Goal: Obtain resource: Download file/media

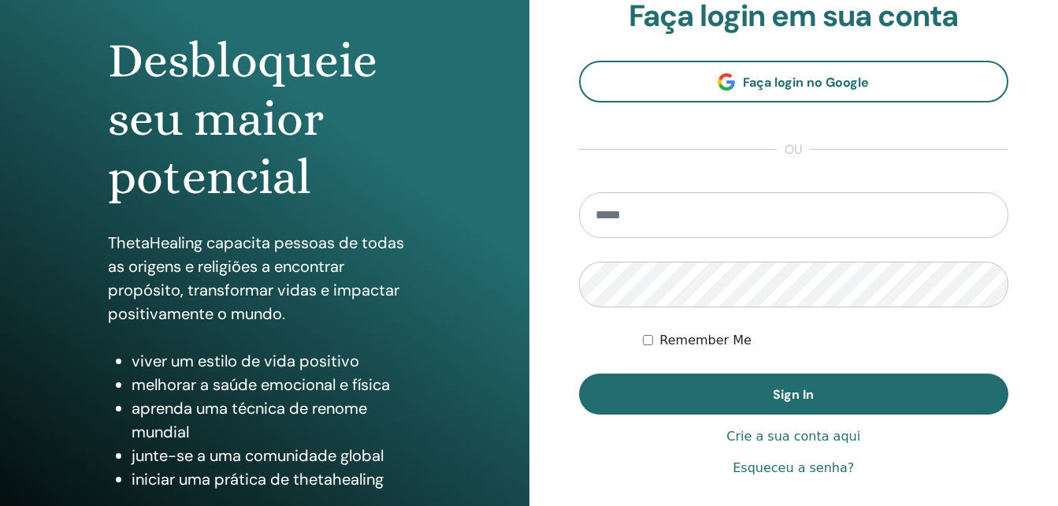
scroll to position [143, 0]
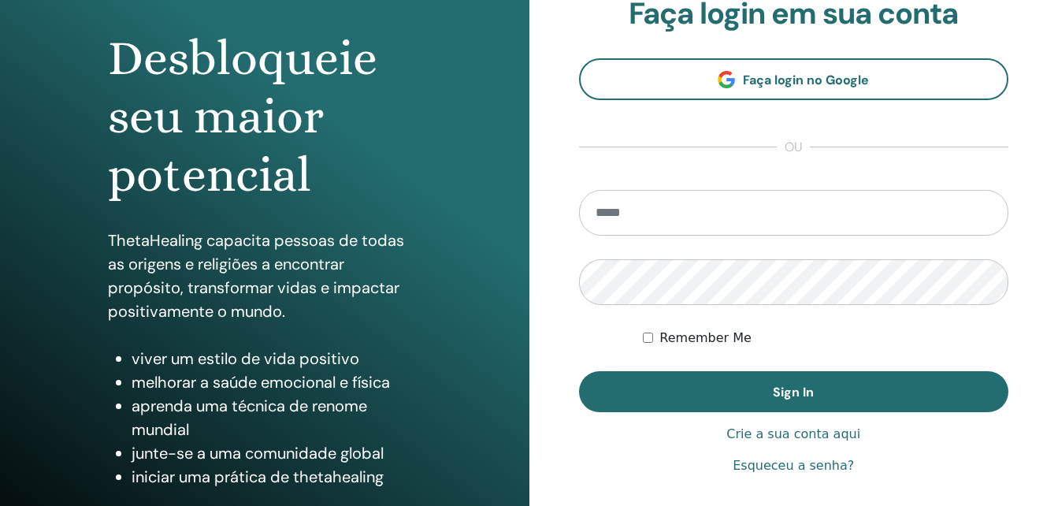
click at [823, 470] on link "Esqueceu a senha?" at bounding box center [793, 465] width 121 height 19
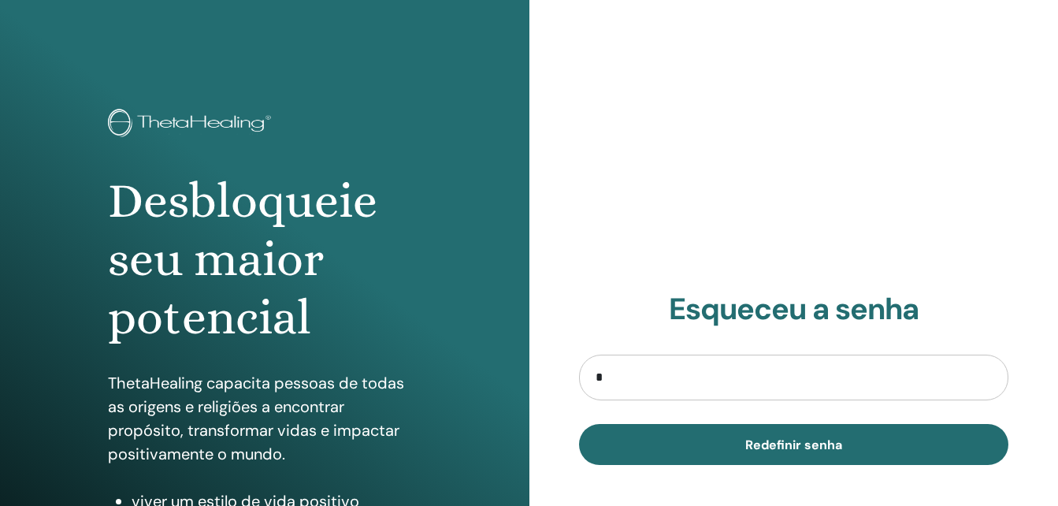
type input "**********"
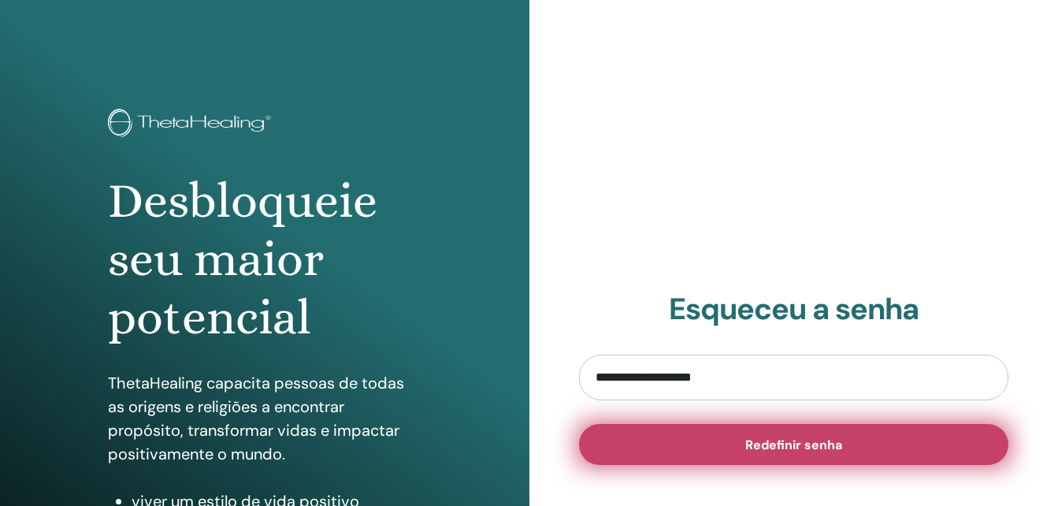
click at [748, 444] on span "Redefinir senha" at bounding box center [793, 444] width 97 height 17
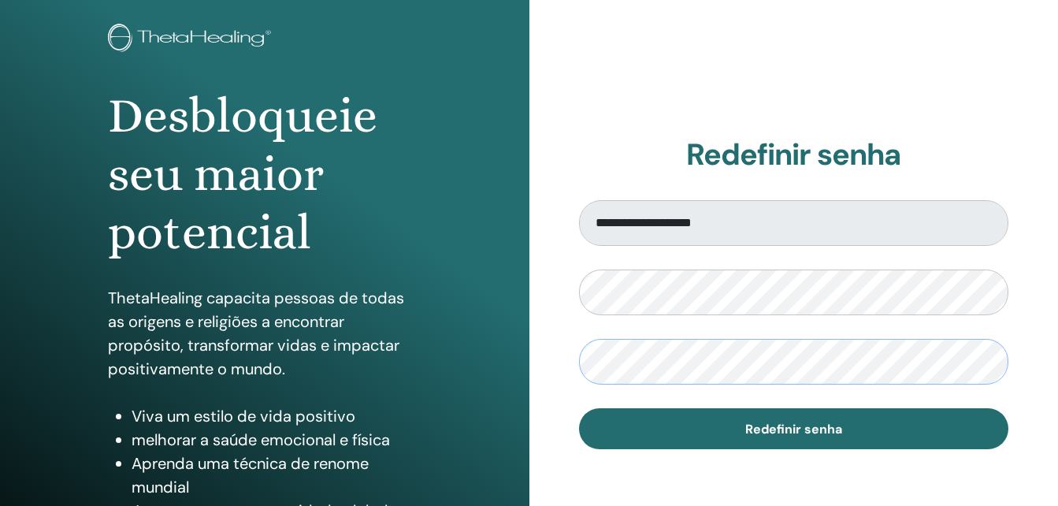
scroll to position [87, 0]
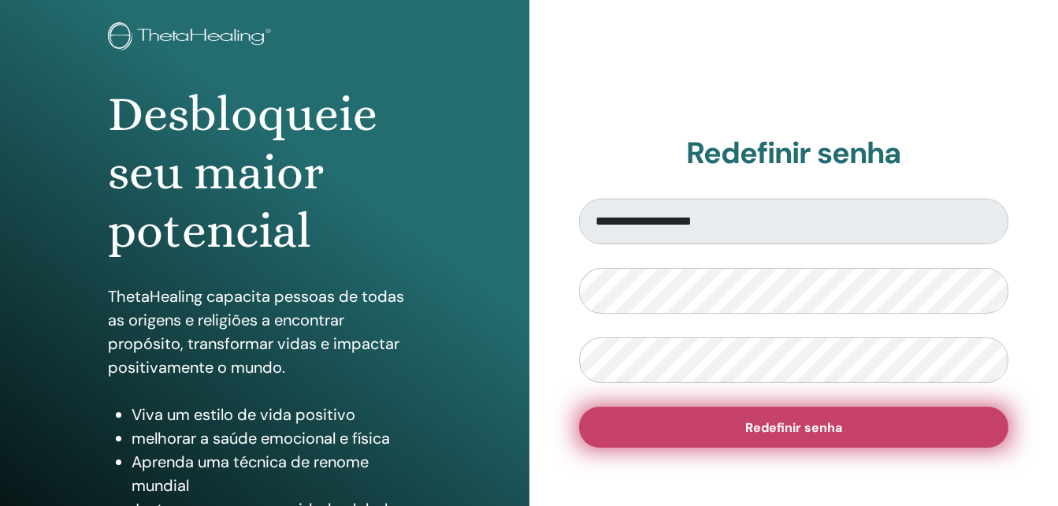
click at [803, 423] on span "Redefinir senha" at bounding box center [793, 427] width 97 height 17
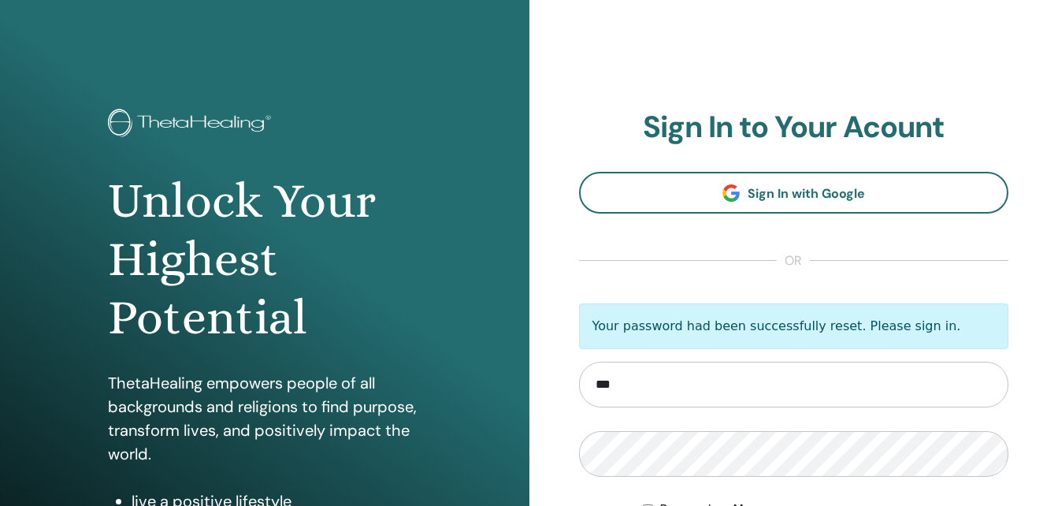
type input "**********"
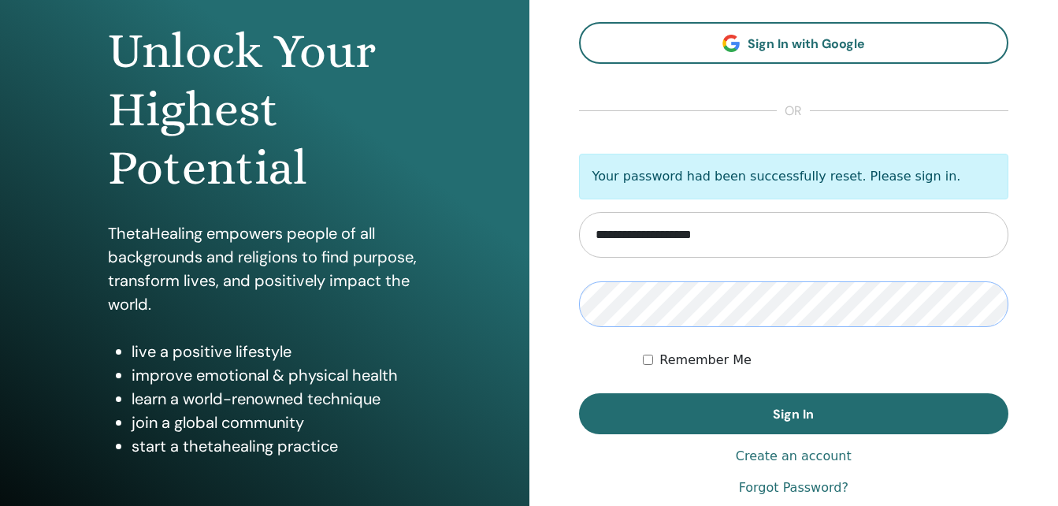
scroll to position [147, 0]
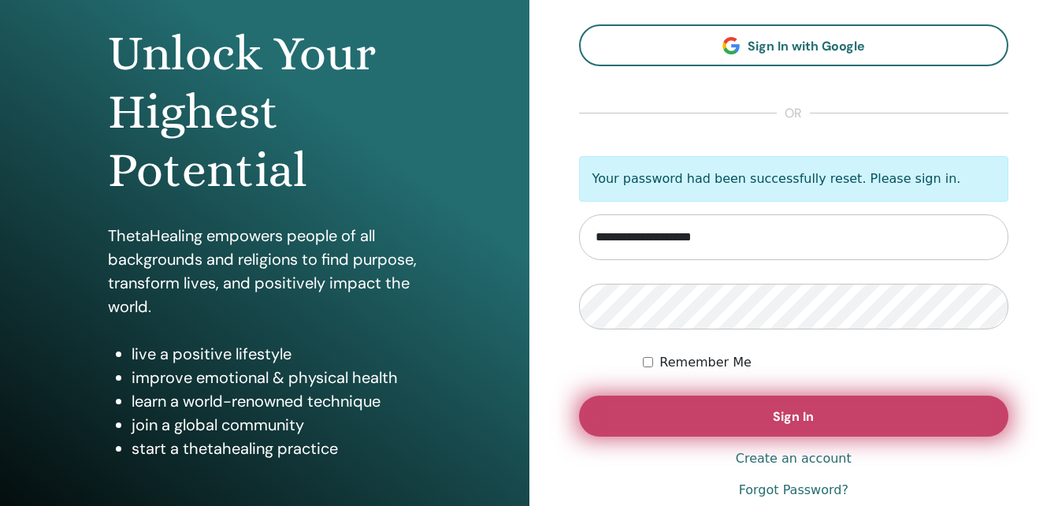
click at [823, 413] on button "Sign In" at bounding box center [794, 416] width 430 height 41
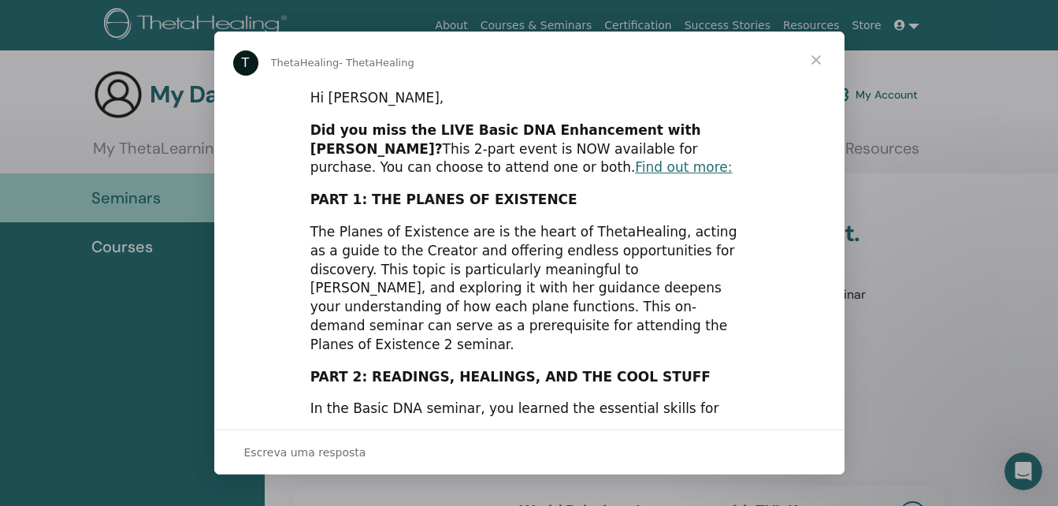
click at [841, 418] on div "T ThetaHealing - ThetaHealing Hi Jakeline, Did you miss the LIVE Basic DNA Enha…" at bounding box center [529, 253] width 630 height 443
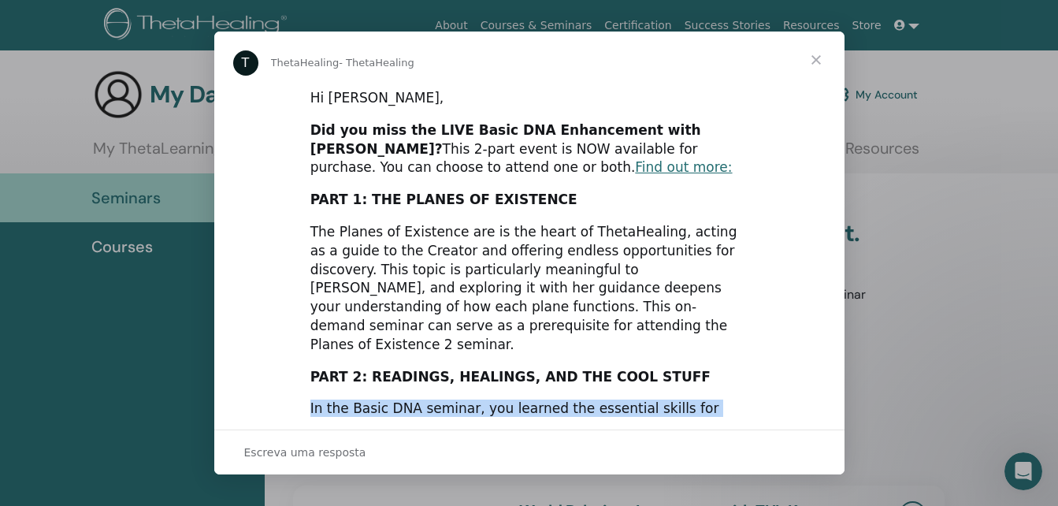
click at [841, 418] on div "T ThetaHealing - ThetaHealing Hi Jakeline, Did you miss the LIVE Basic DNA Enha…" at bounding box center [529, 253] width 630 height 443
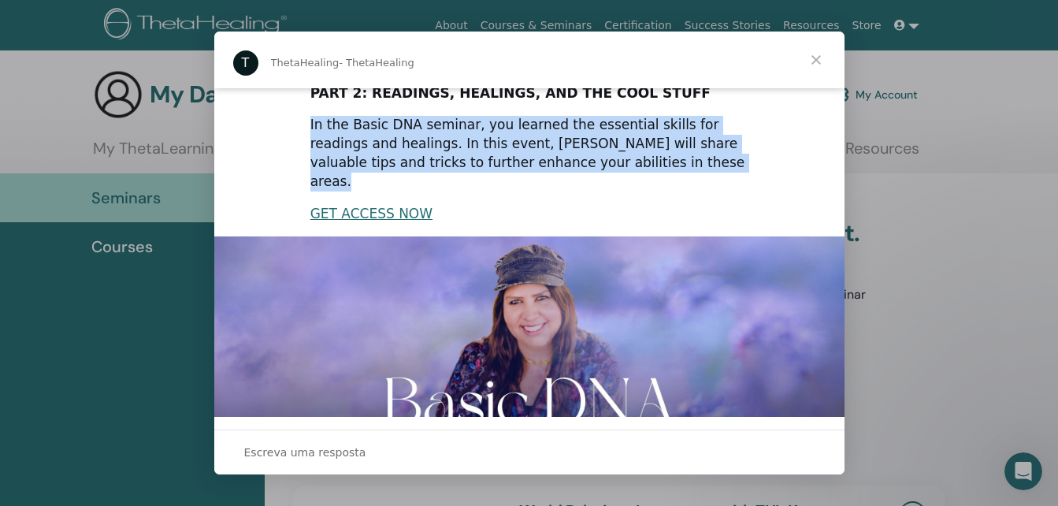
scroll to position [429, 0]
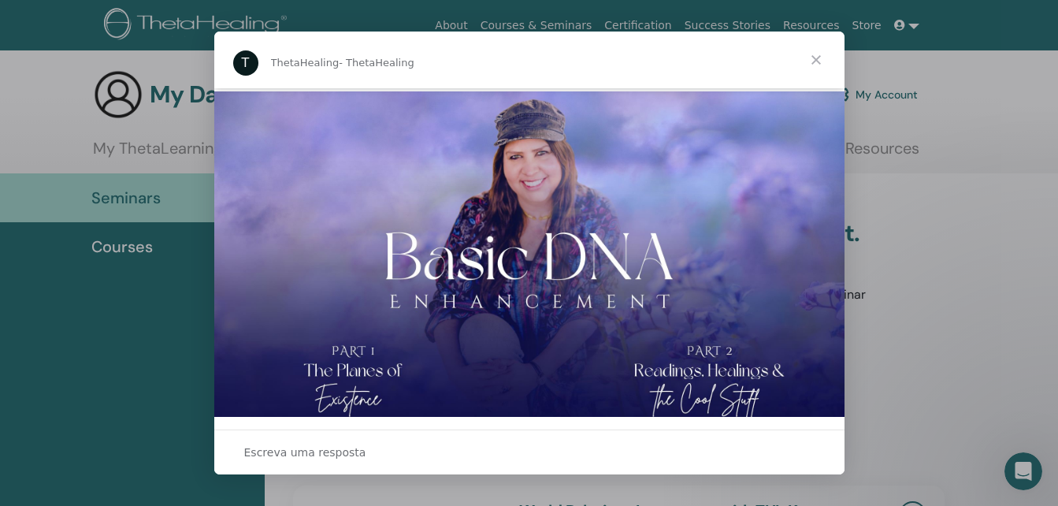
click at [818, 61] on span "Fechar" at bounding box center [816, 60] width 57 height 57
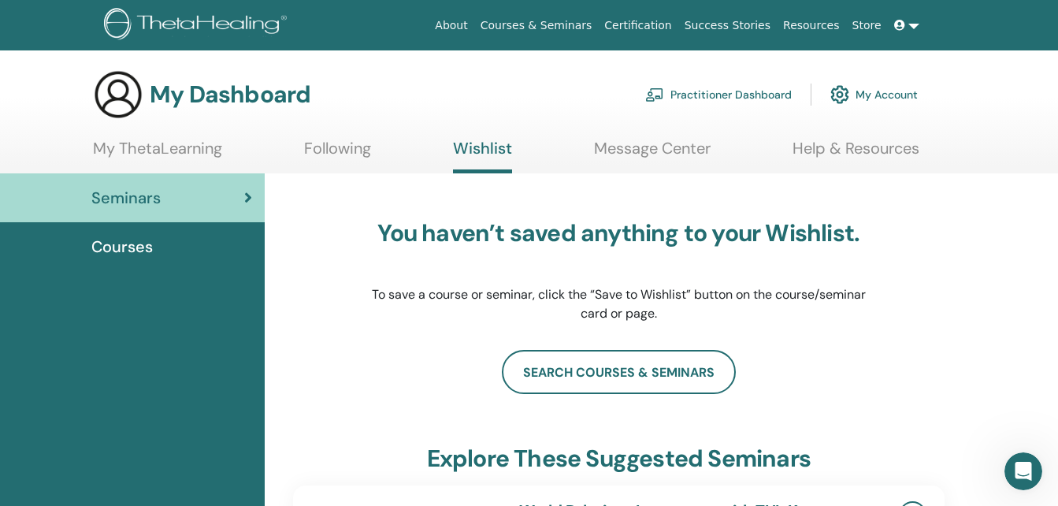
click at [144, 236] on span "Courses" at bounding box center [121, 247] width 61 height 24
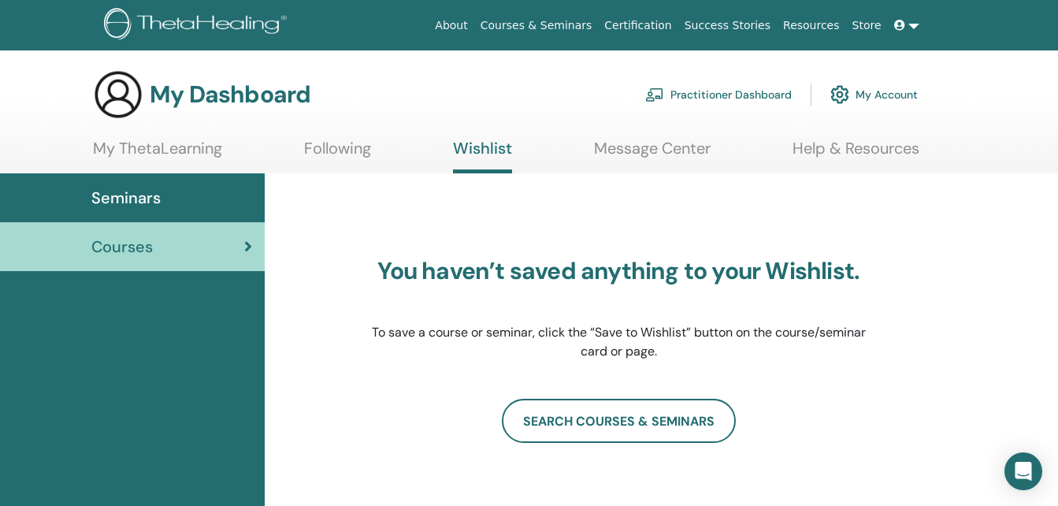
click at [880, 98] on link "My Account" at bounding box center [873, 94] width 87 height 35
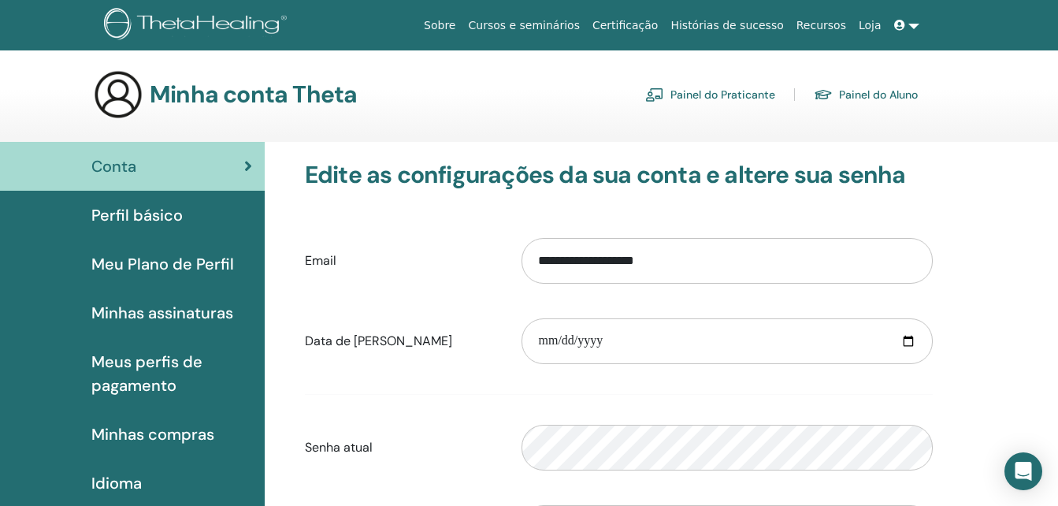
click at [160, 433] on span "Minhas compras" at bounding box center [152, 434] width 123 height 24
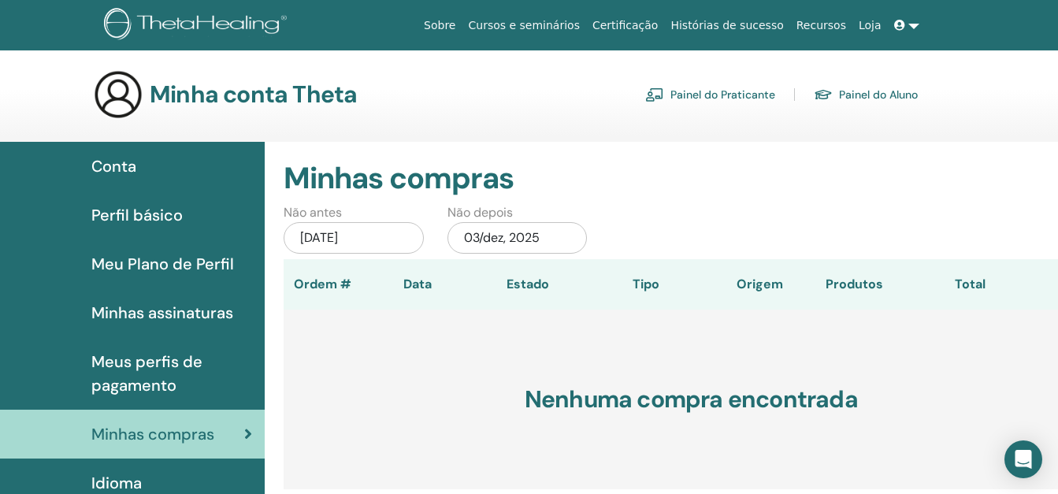
click at [361, 231] on div "03/jun/2025" at bounding box center [354, 238] width 140 height 32
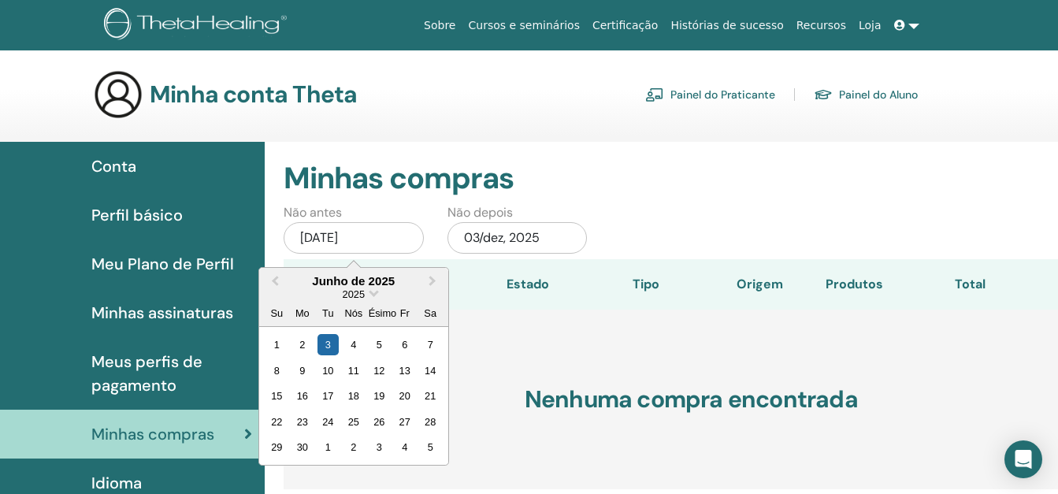
click at [369, 295] on div "2025" at bounding box center [353, 294] width 189 height 13
click at [373, 294] on span "Escolha a data" at bounding box center [374, 292] width 10 height 10
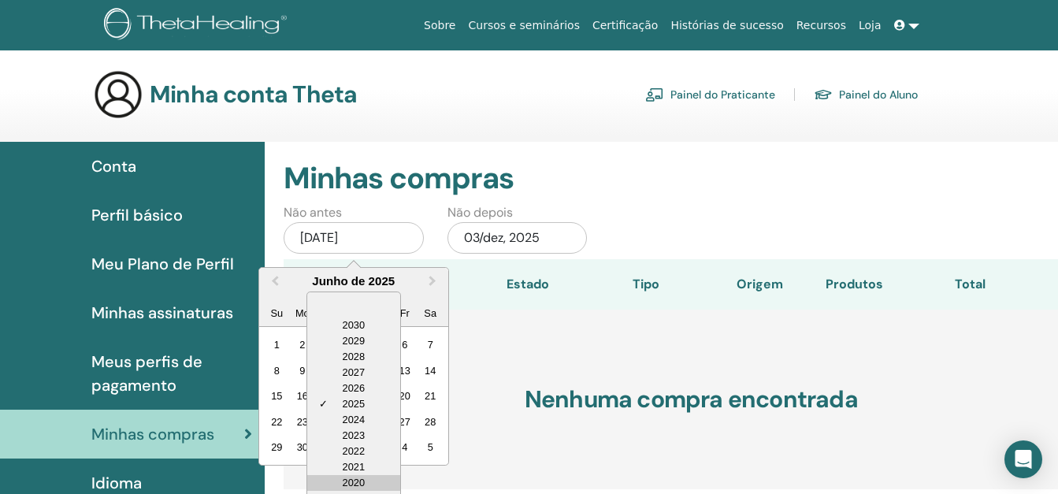
click at [359, 484] on div "2020" at bounding box center [353, 483] width 93 height 16
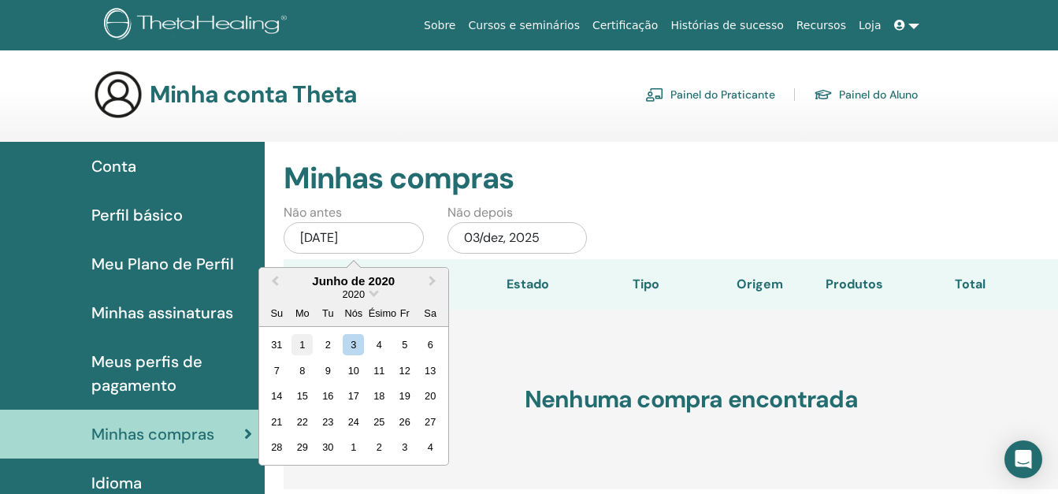
click at [303, 344] on div "1" at bounding box center [302, 344] width 21 height 21
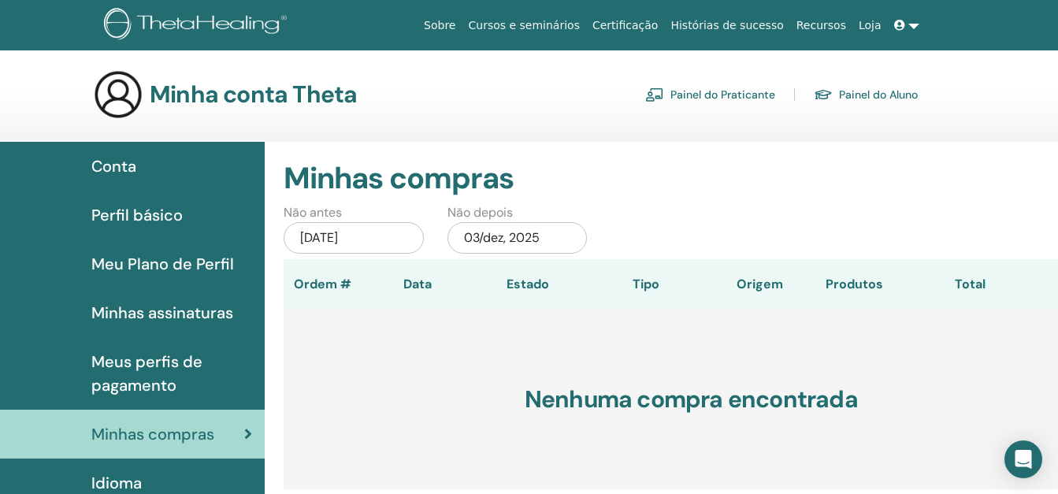
click at [734, 90] on font "Painel do Praticante" at bounding box center [722, 94] width 105 height 14
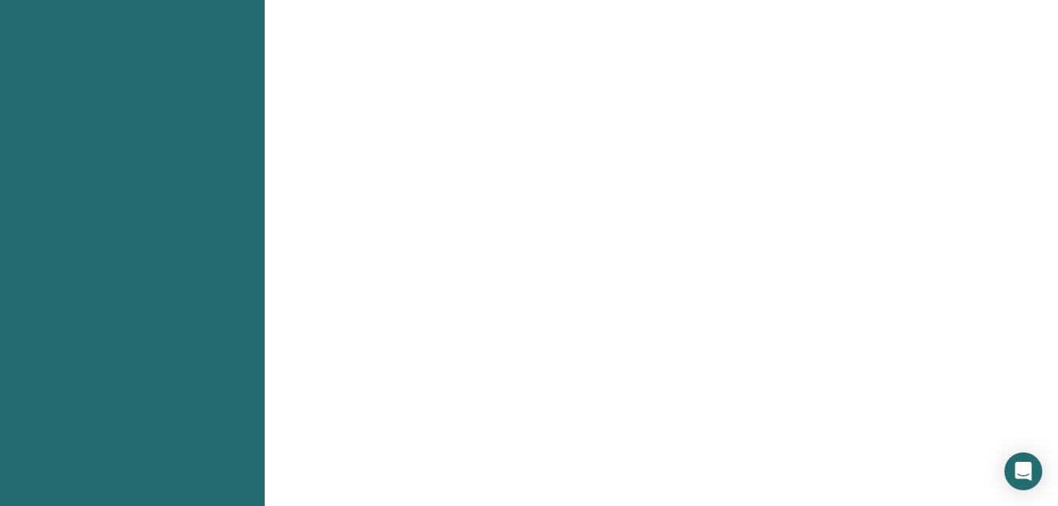
scroll to position [5, 0]
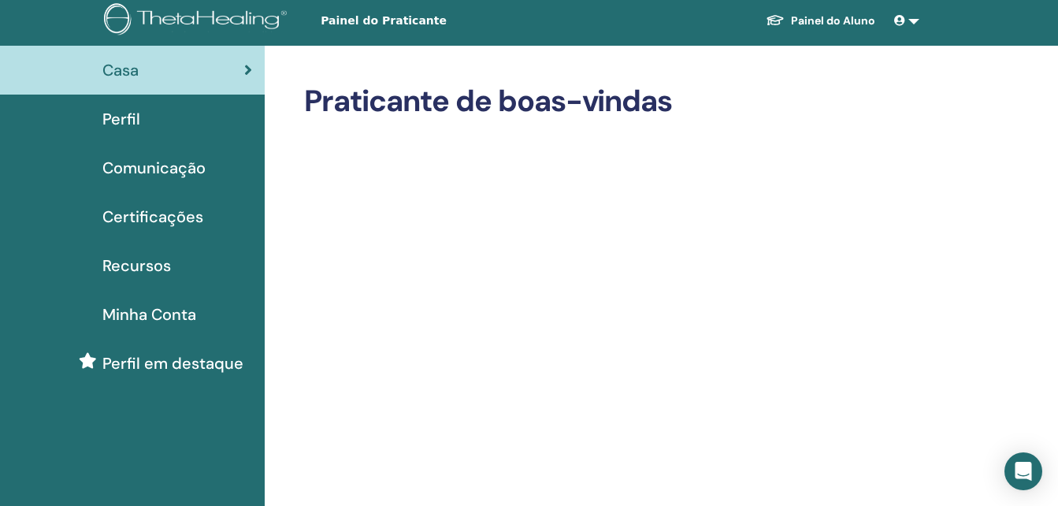
click at [904, 18] on icon at bounding box center [899, 20] width 11 height 11
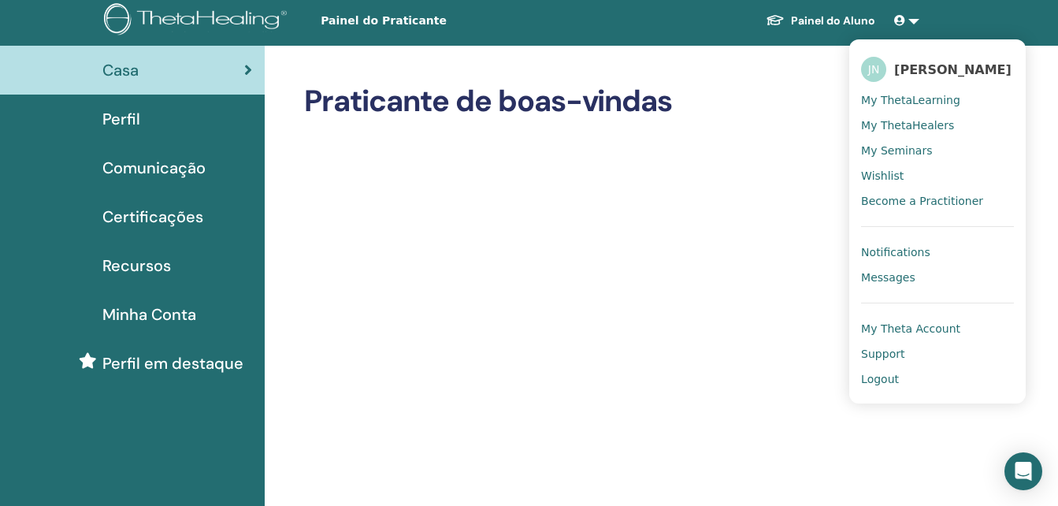
click at [182, 220] on span "Certificações" at bounding box center [152, 217] width 101 height 24
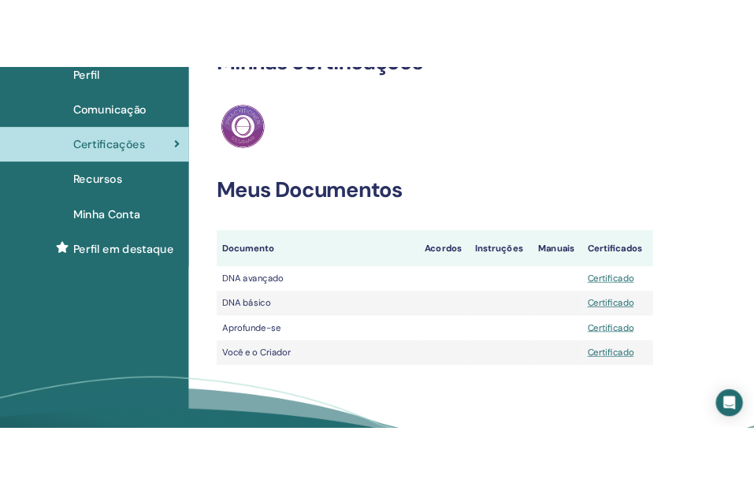
scroll to position [118, 0]
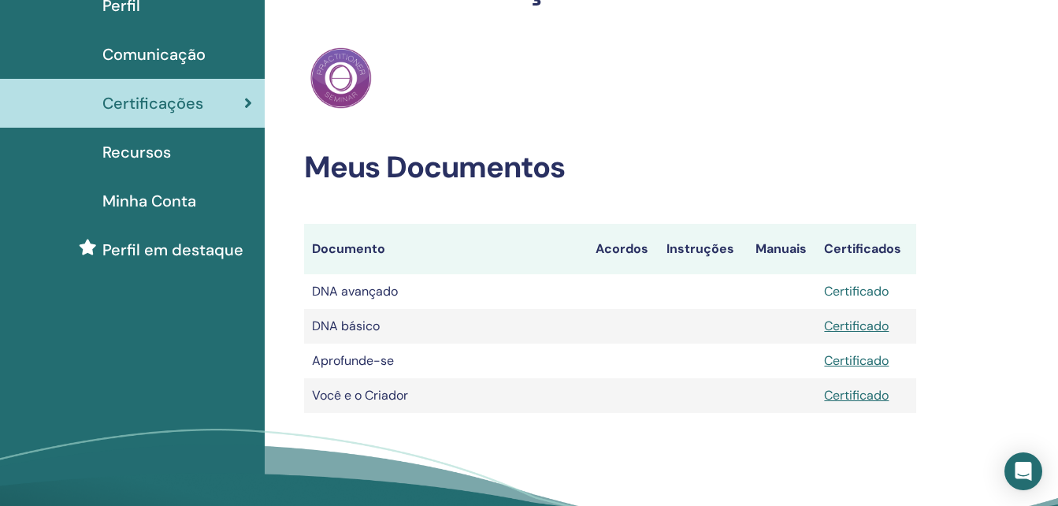
click at [867, 292] on link "Certificado" at bounding box center [856, 291] width 65 height 17
click at [863, 293] on link "Certificado" at bounding box center [856, 291] width 65 height 17
